Goal: Browse casually: Explore the website without a specific task or goal

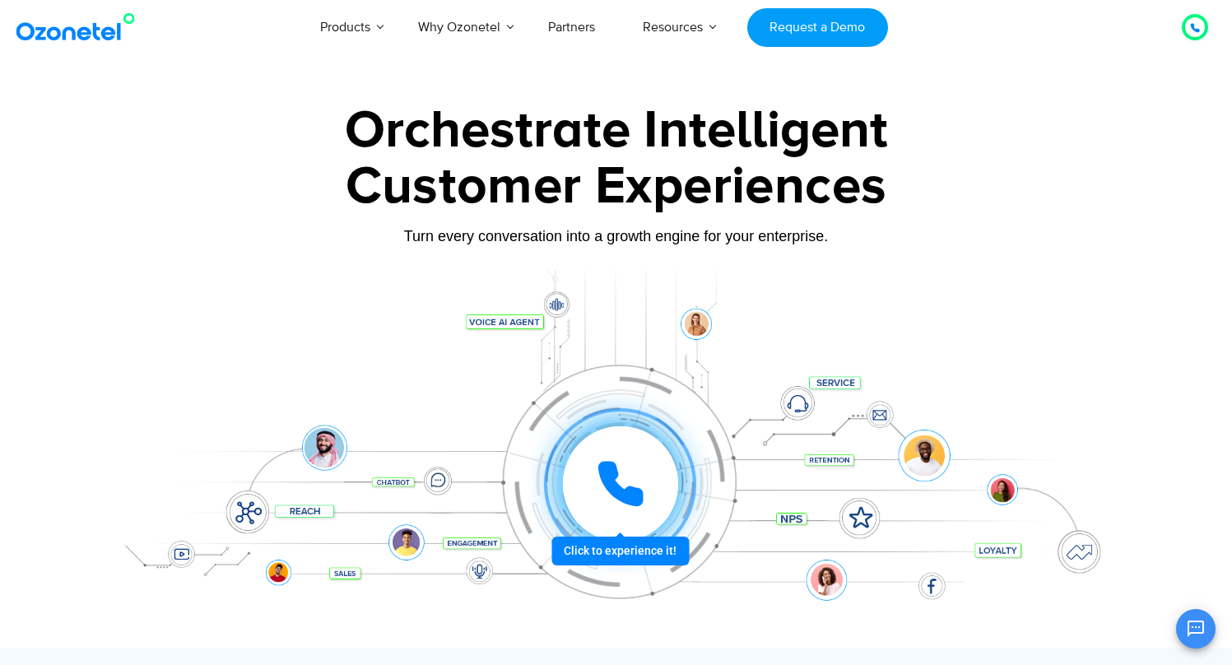
click at [612, 512] on div at bounding box center [620, 483] width 115 height 115
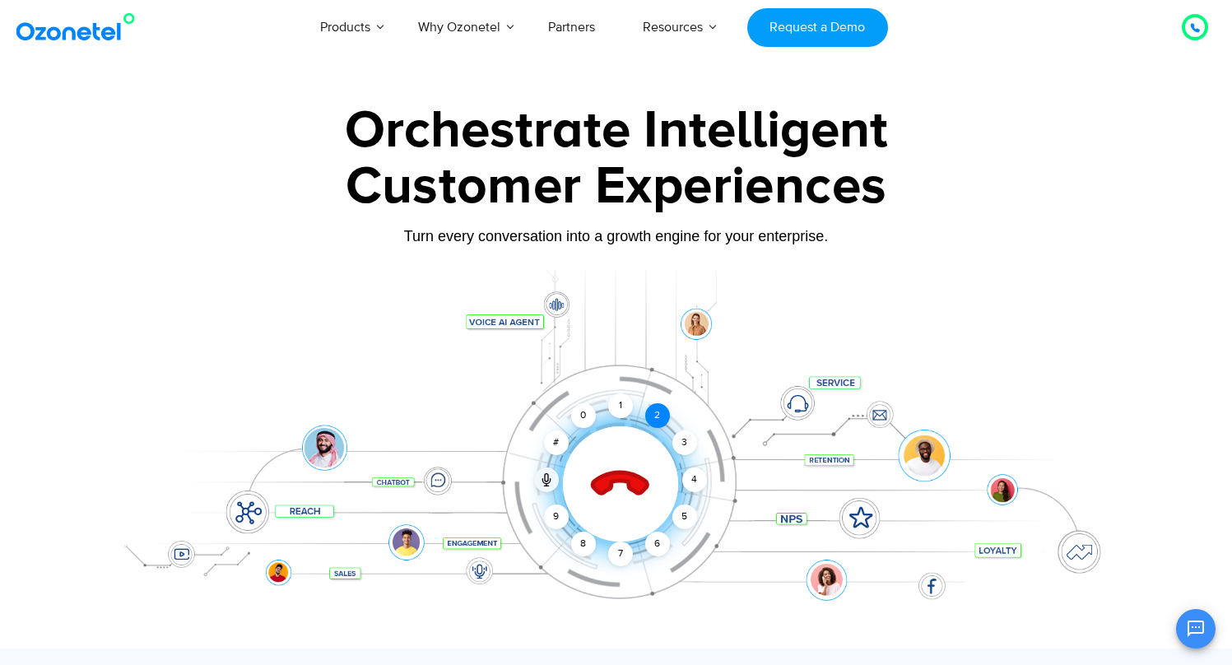
click at [653, 419] on div "2" at bounding box center [657, 415] width 25 height 25
click at [657, 421] on div "2" at bounding box center [657, 415] width 25 height 25
click at [605, 472] on icon at bounding box center [620, 484] width 70 height 70
